Goal: Check status: Check status

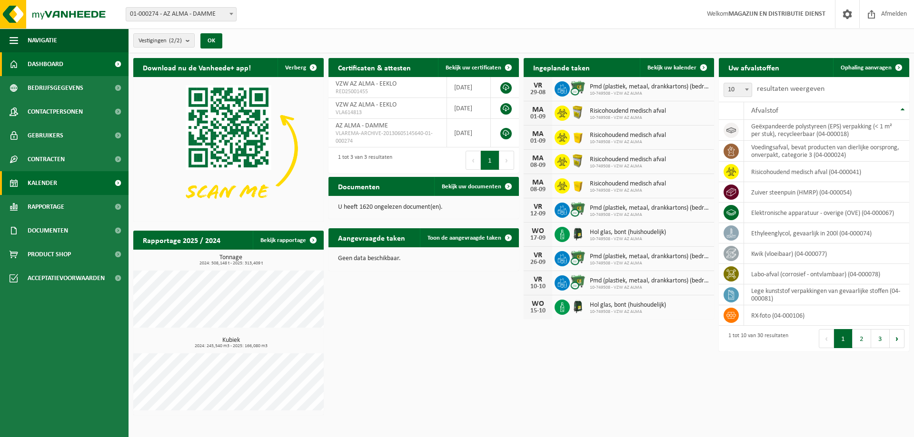
click at [63, 194] on link "Kalender" at bounding box center [64, 183] width 129 height 24
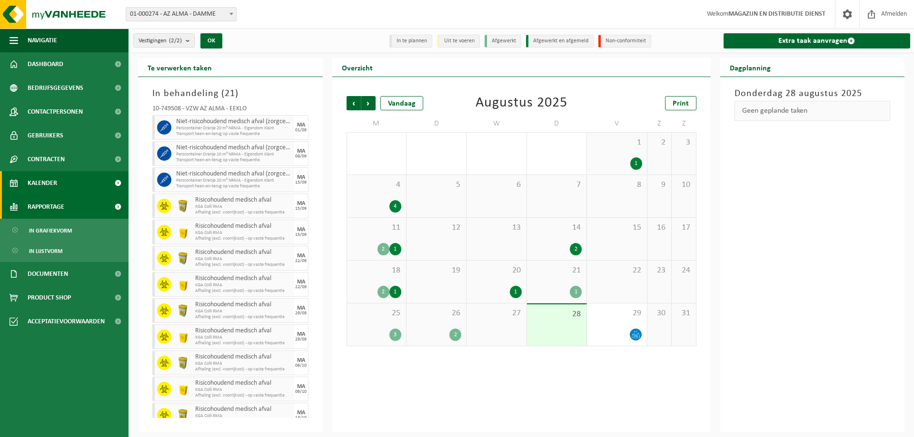
click at [59, 203] on span "Rapportage" at bounding box center [46, 207] width 37 height 24
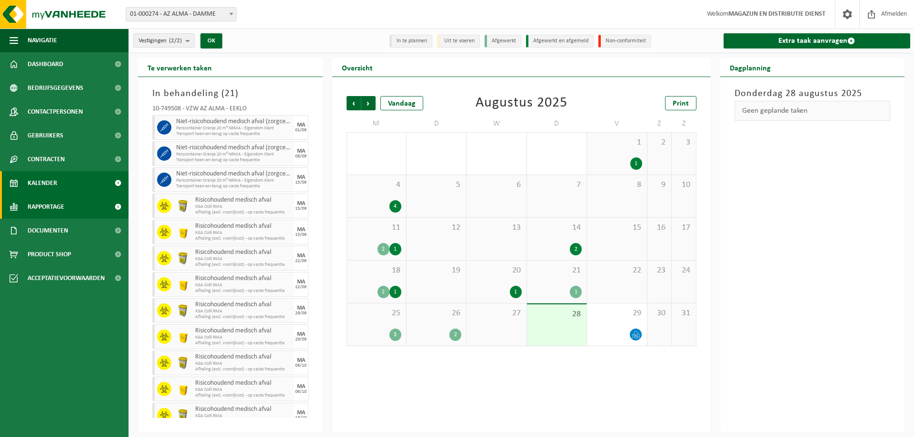
click at [59, 203] on span "Rapportage" at bounding box center [46, 207] width 37 height 24
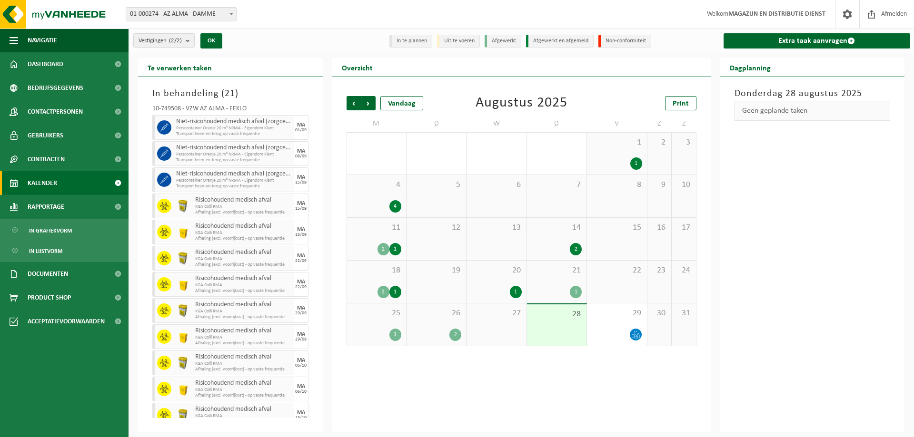
click at [499, 37] on li "Afgewerkt" at bounding box center [503, 41] width 37 height 13
click at [503, 42] on li "Afgewerkt" at bounding box center [503, 41] width 37 height 13
click at [394, 338] on div "3" at bounding box center [395, 335] width 12 height 12
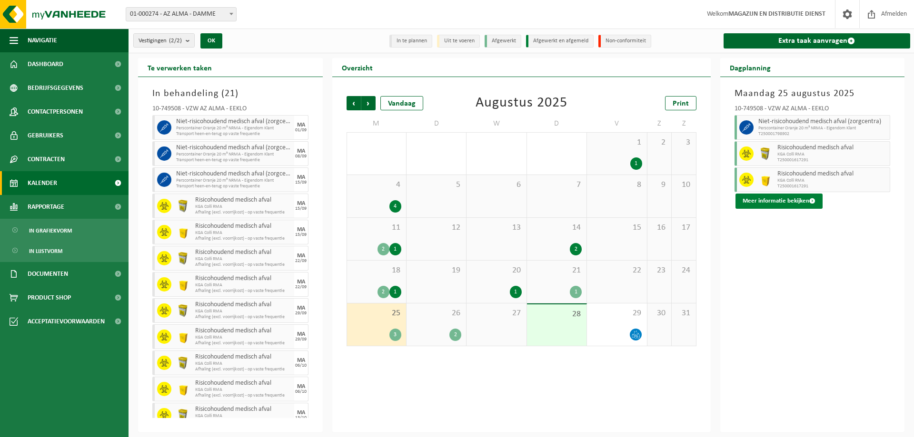
drag, startPoint x: 799, startPoint y: 201, endPoint x: 768, endPoint y: 199, distance: 31.5
click at [799, 201] on button "Meer informatie bekijken" at bounding box center [778, 201] width 87 height 15
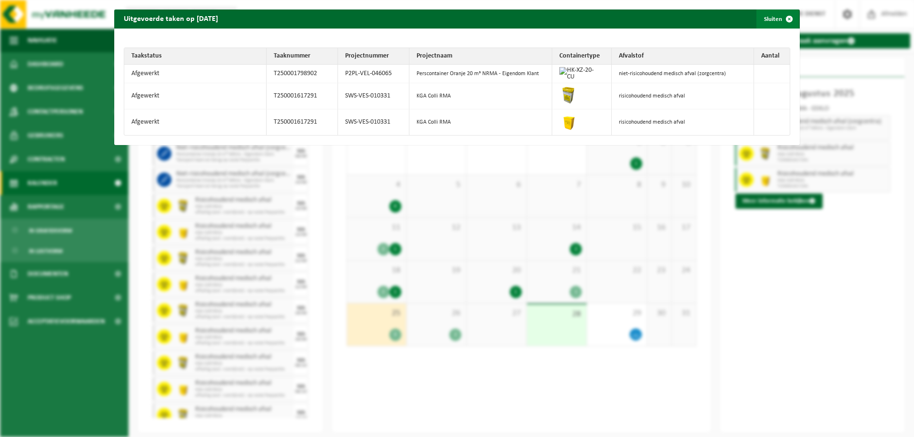
click at [784, 19] on span "button" at bounding box center [789, 19] width 19 height 19
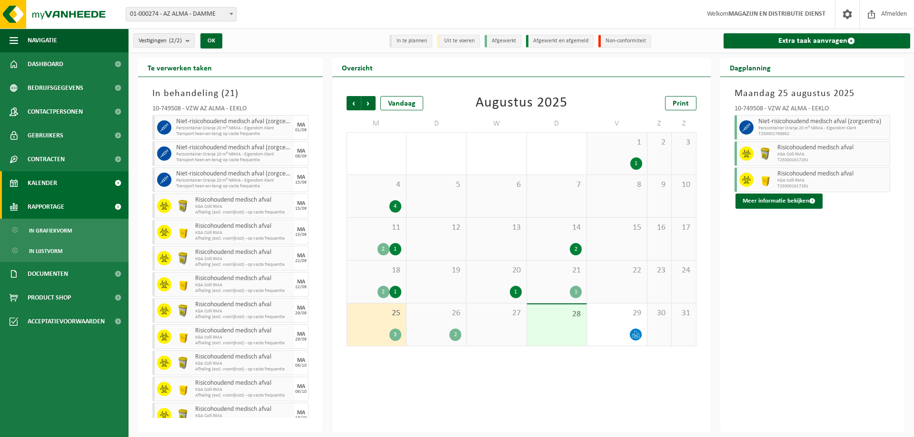
click at [84, 204] on link "Rapportage" at bounding box center [64, 207] width 129 height 24
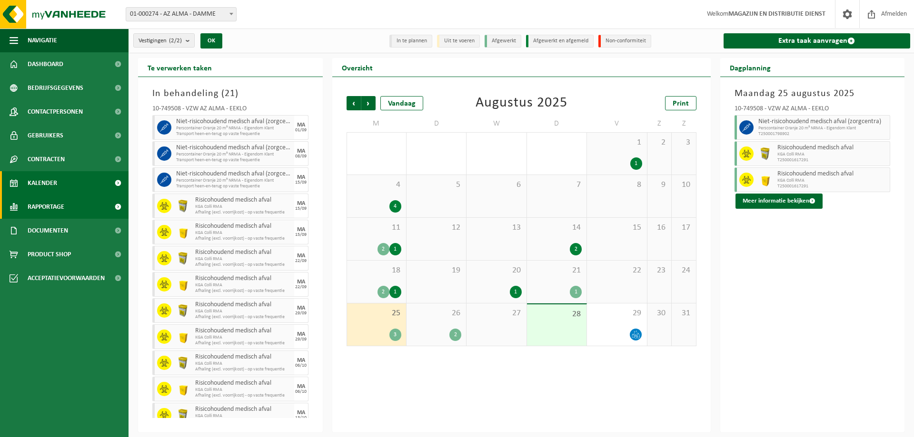
drag, startPoint x: 107, startPoint y: 204, endPoint x: 85, endPoint y: 201, distance: 21.6
click at [106, 203] on link "Rapportage" at bounding box center [64, 207] width 129 height 24
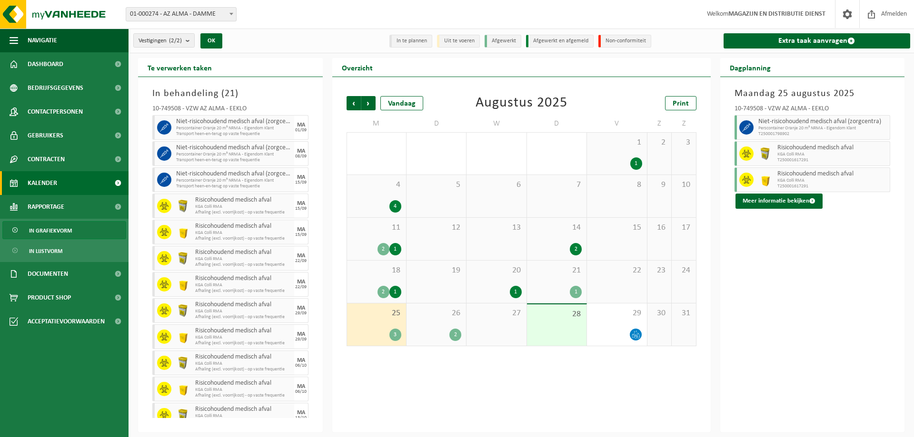
click at [77, 229] on link "In grafiekvorm" at bounding box center [64, 230] width 124 height 18
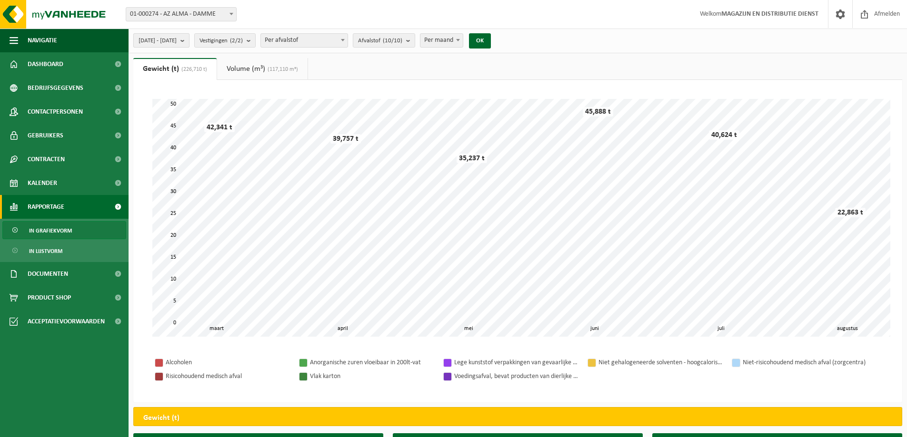
click at [177, 38] on span "2025-03-01 - 2025-08-28" at bounding box center [158, 41] width 38 height 14
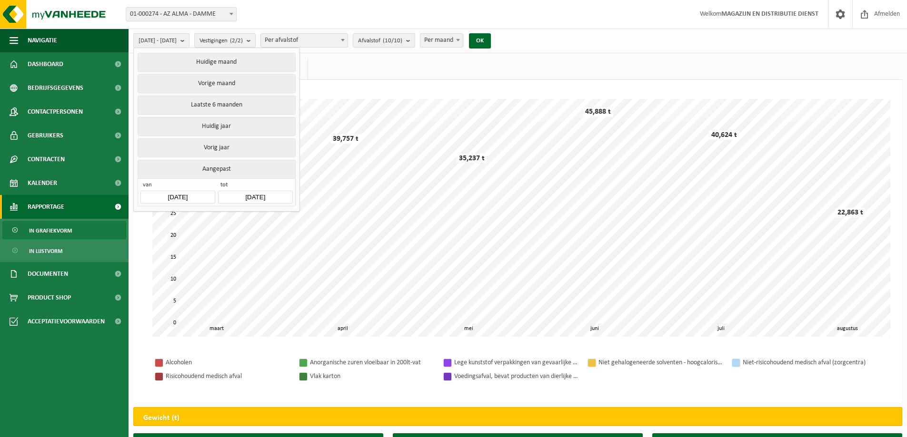
click at [167, 14] on span "01-000274 - AZ ALMA - DAMME" at bounding box center [181, 14] width 110 height 13
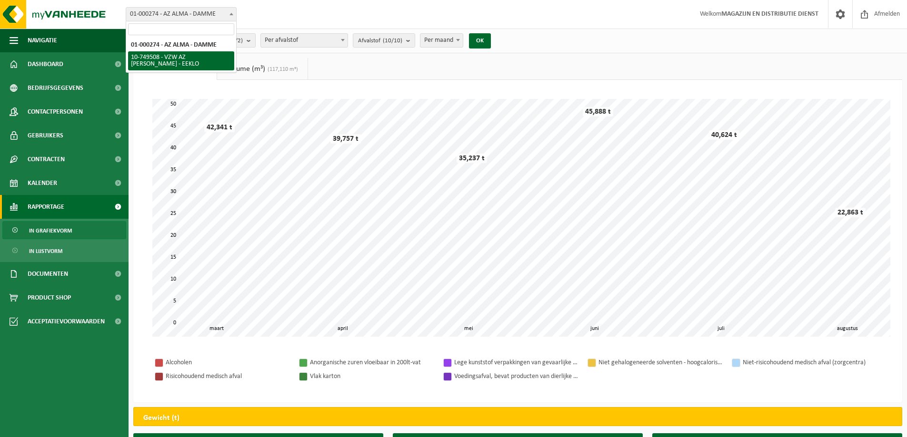
select select "6203"
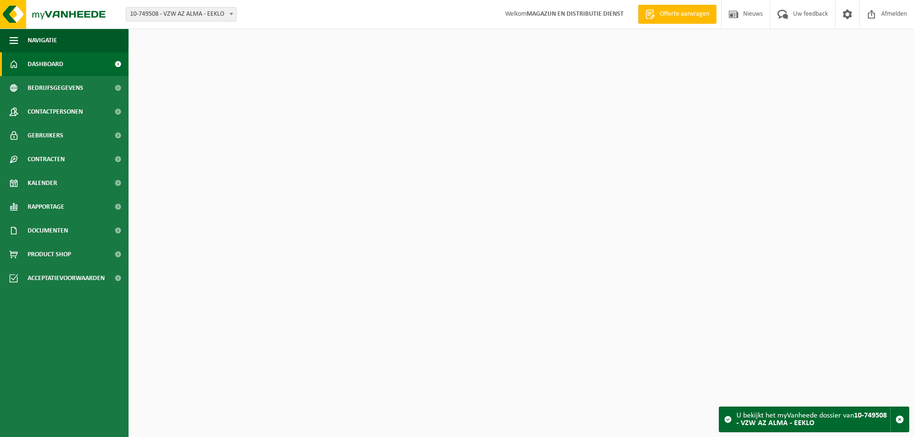
click at [58, 60] on span "Dashboard" at bounding box center [46, 64] width 36 height 24
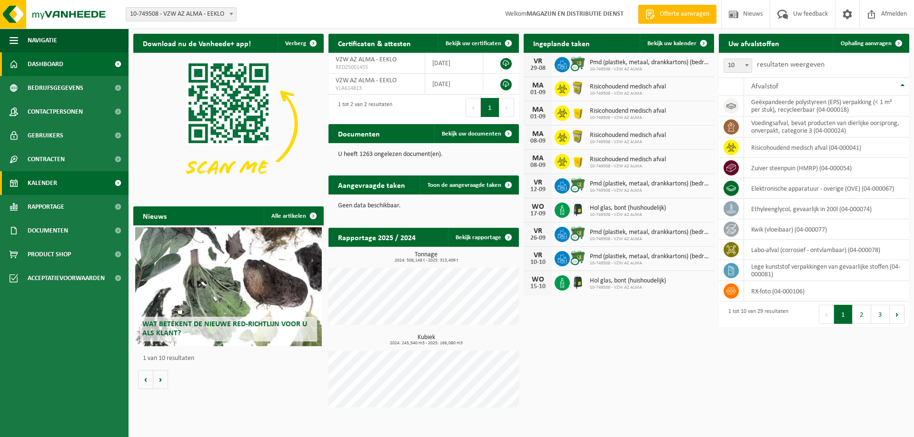
drag, startPoint x: 65, startPoint y: 180, endPoint x: 57, endPoint y: 176, distance: 9.4
click at [64, 179] on link "Kalender" at bounding box center [64, 183] width 129 height 24
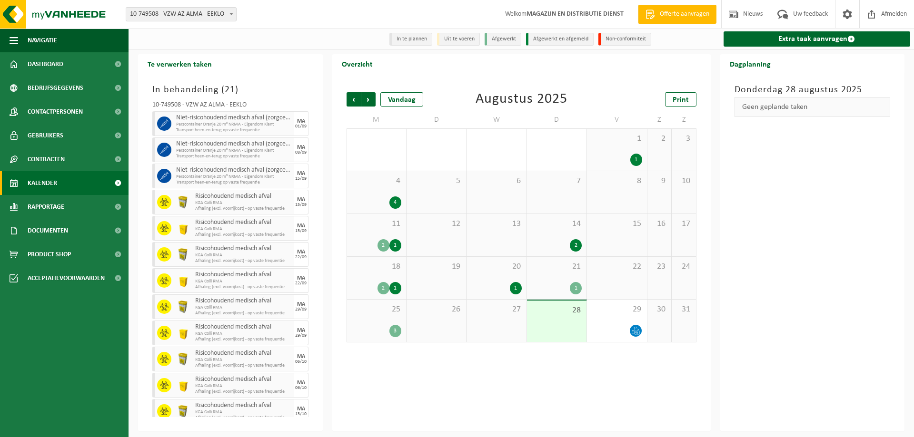
click at [371, 319] on div "25 3" at bounding box center [376, 321] width 59 height 42
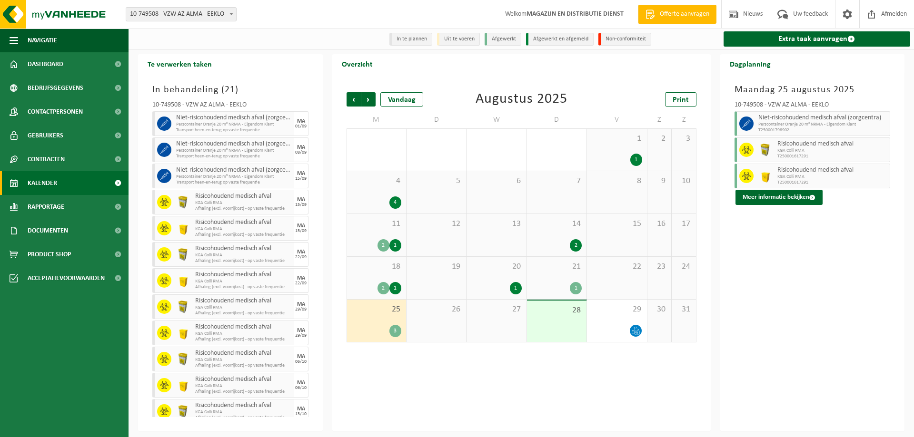
click at [791, 208] on div "[DATE] 10-749508 - VZW AZ ALMA - EEKLO Niet-risicohoudend medisch afval (zorgce…" at bounding box center [812, 252] width 185 height 358
click at [782, 199] on button "Meer informatie bekijken" at bounding box center [778, 197] width 87 height 15
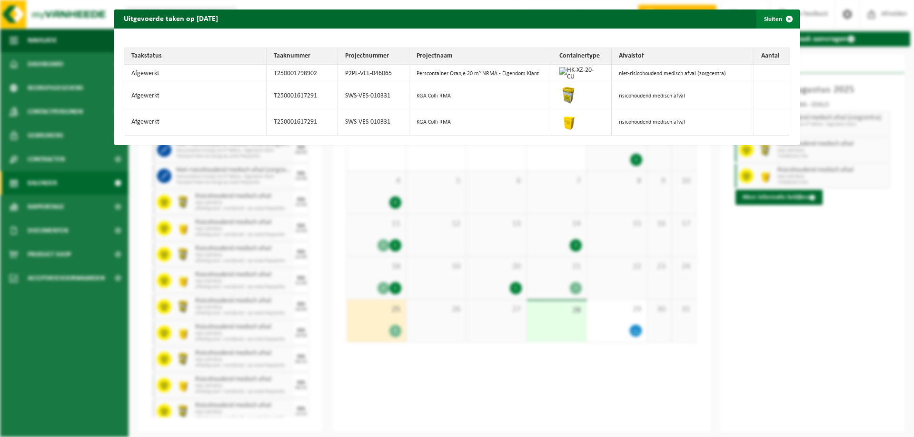
click at [782, 20] on span "button" at bounding box center [789, 19] width 19 height 19
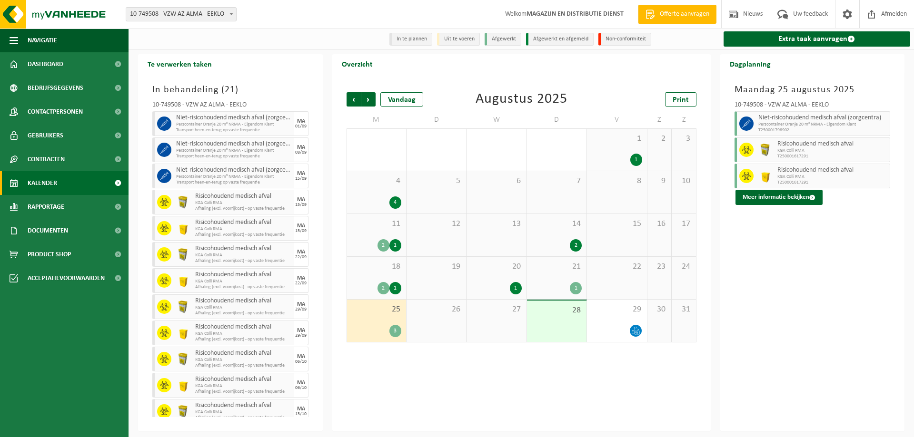
click at [806, 179] on span "KGA Colli RMA" at bounding box center [832, 177] width 110 height 6
click at [594, 315] on span "29" at bounding box center [617, 310] width 50 height 10
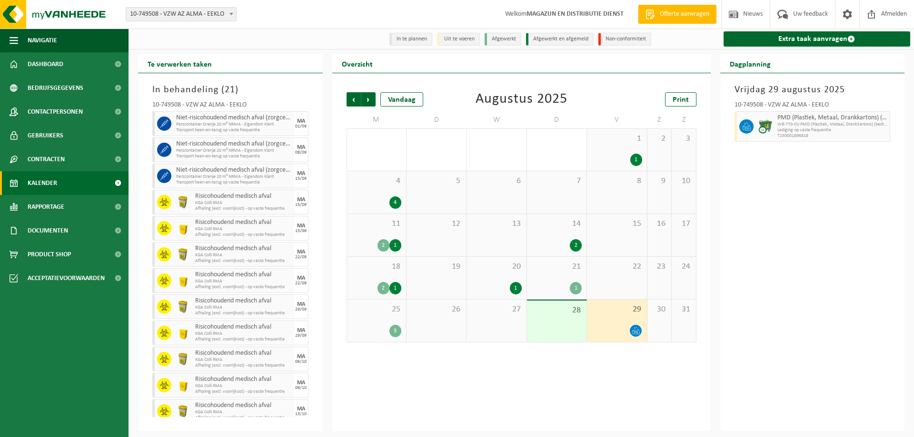
click at [571, 235] on div "14 2" at bounding box center [557, 235] width 60 height 42
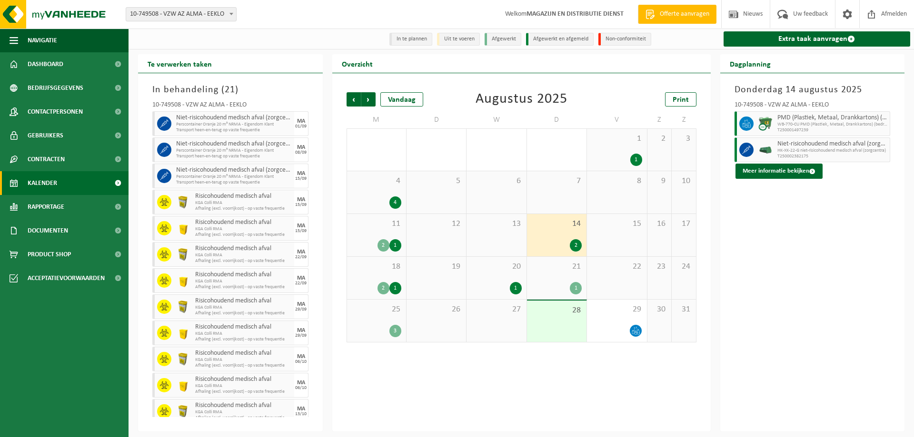
click at [558, 271] on span "21" at bounding box center [557, 267] width 50 height 10
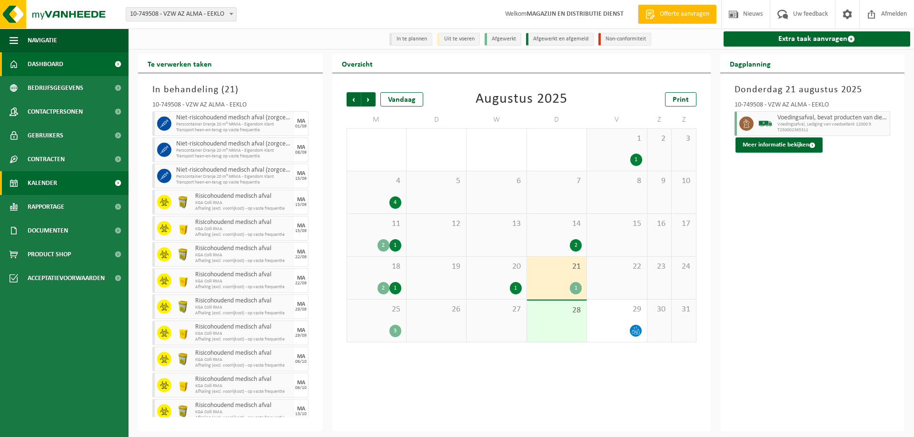
click at [39, 59] on span "Dashboard" at bounding box center [46, 64] width 36 height 24
